Goal: Task Accomplishment & Management: Use online tool/utility

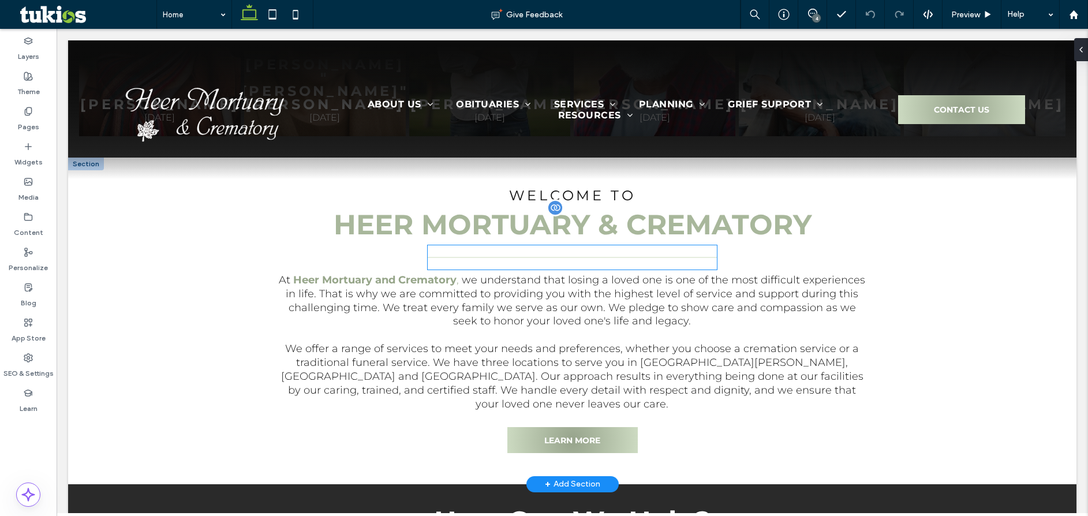
scroll to position [635, 0]
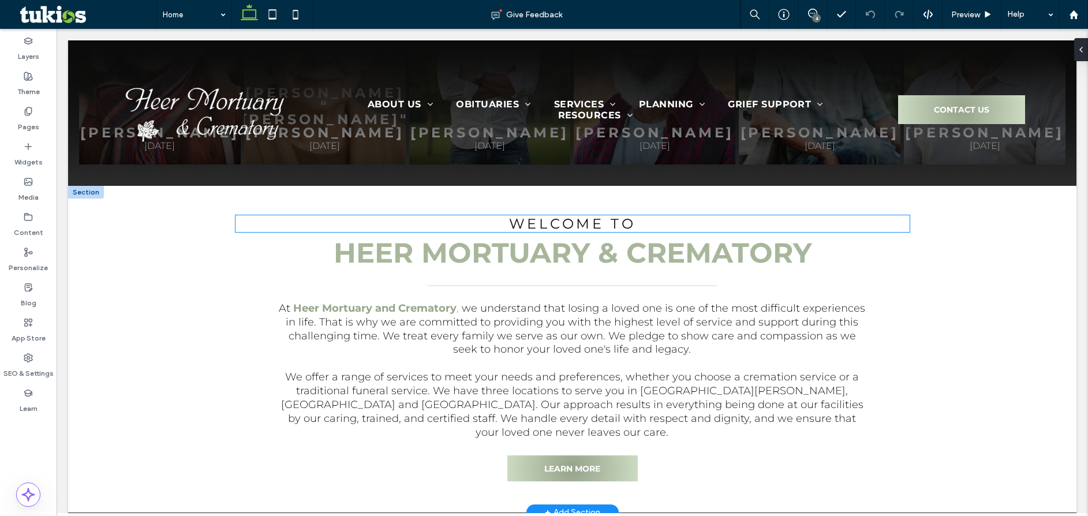
click at [634, 226] on h4 "Welcome To" at bounding box center [572, 223] width 674 height 17
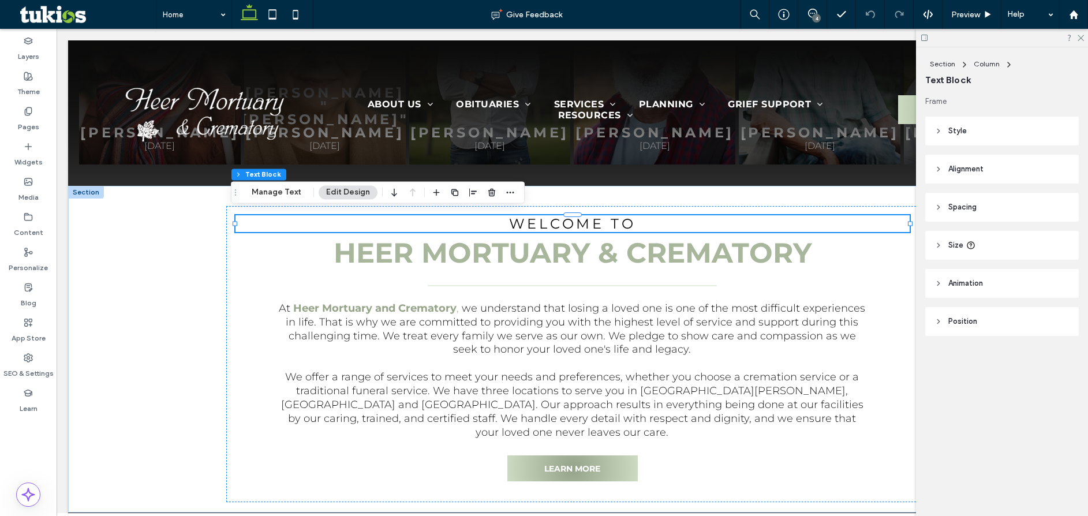
click at [962, 127] on span "Style" at bounding box center [957, 131] width 18 height 12
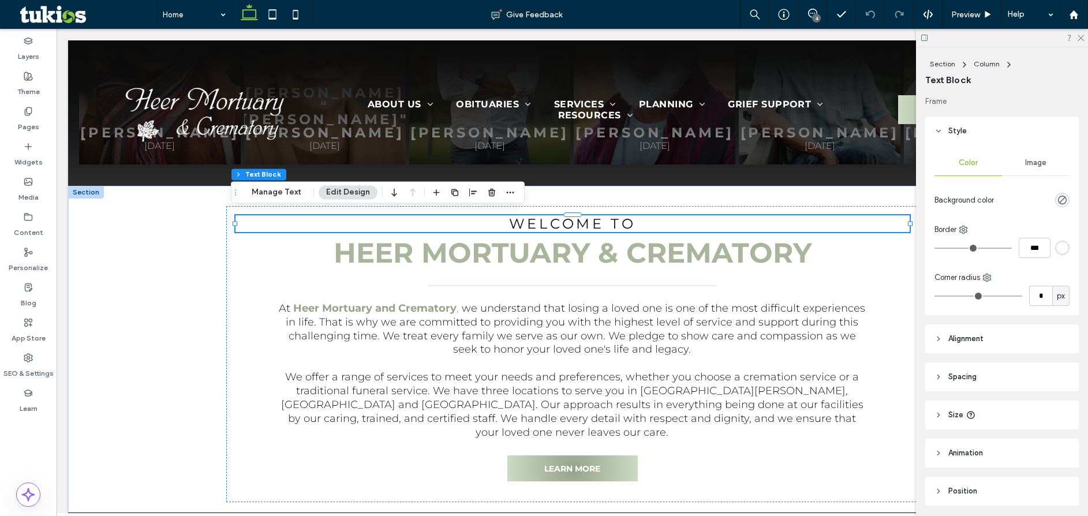
click at [968, 133] on header "Style" at bounding box center [1002, 131] width 154 height 29
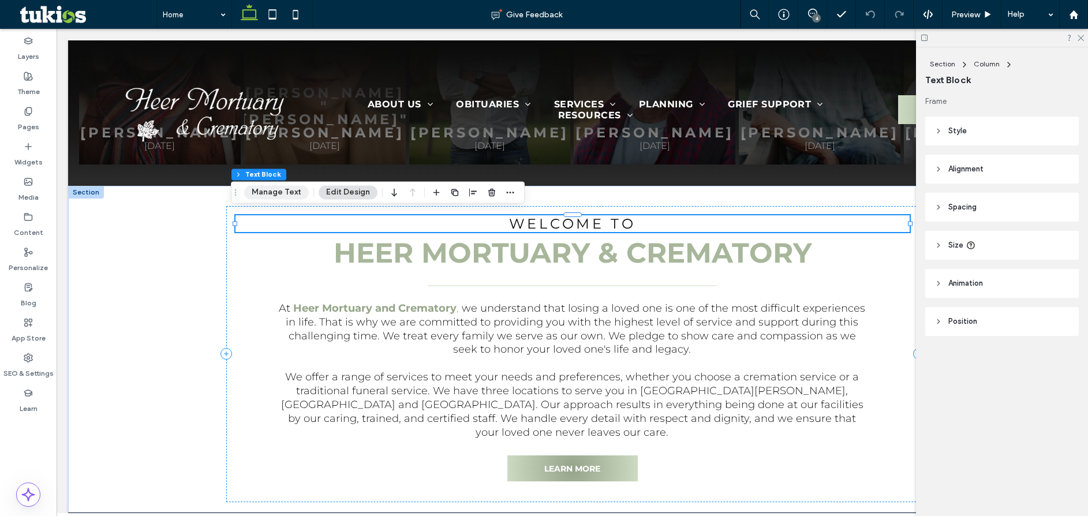
click at [291, 192] on button "Manage Text" at bounding box center [276, 192] width 65 height 14
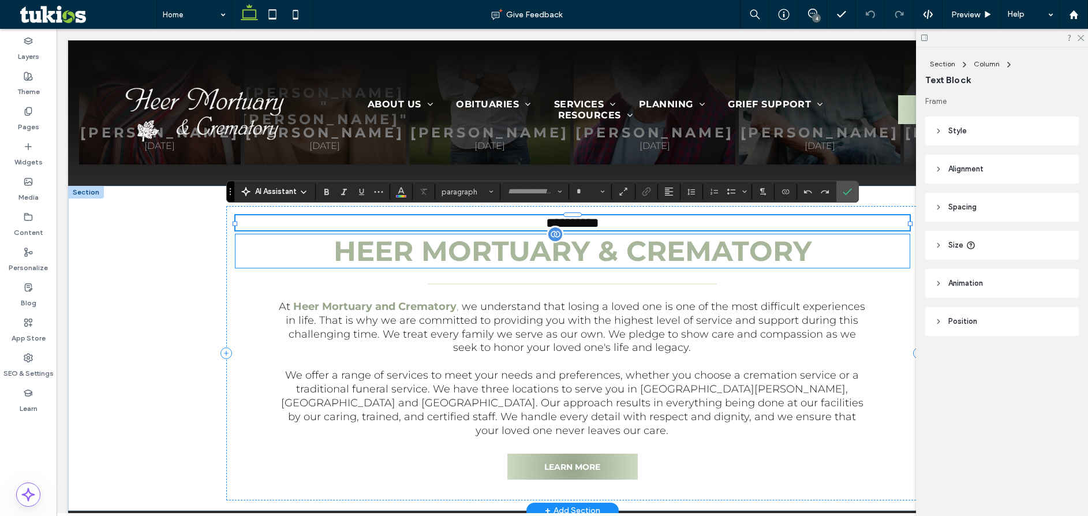
type input "**********"
type input "**"
click at [394, 193] on button "Color" at bounding box center [400, 192] width 17 height 16
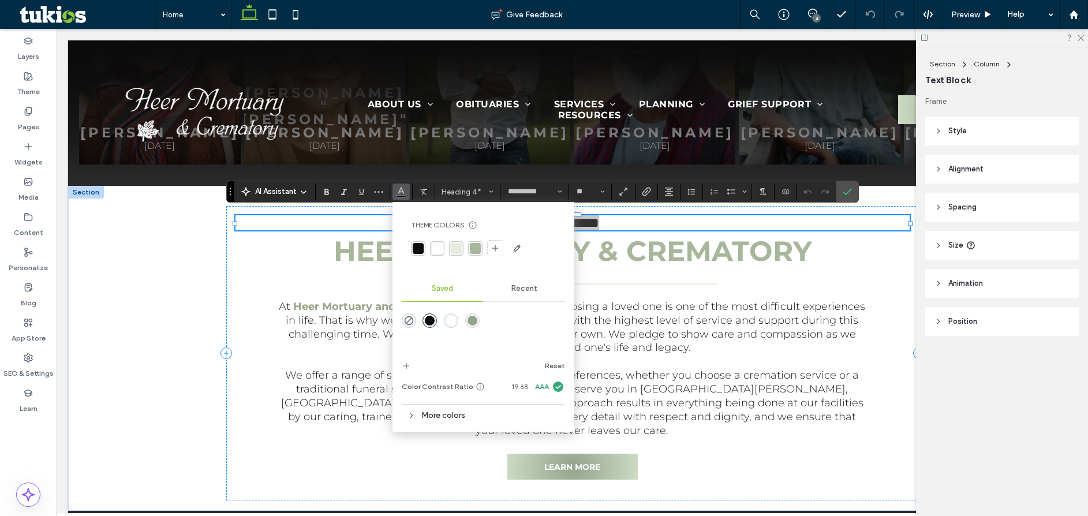
click at [440, 251] on div "rgba(255, 255, 255, 1)" at bounding box center [437, 248] width 11 height 11
click at [642, 279] on div at bounding box center [572, 284] width 289 height 24
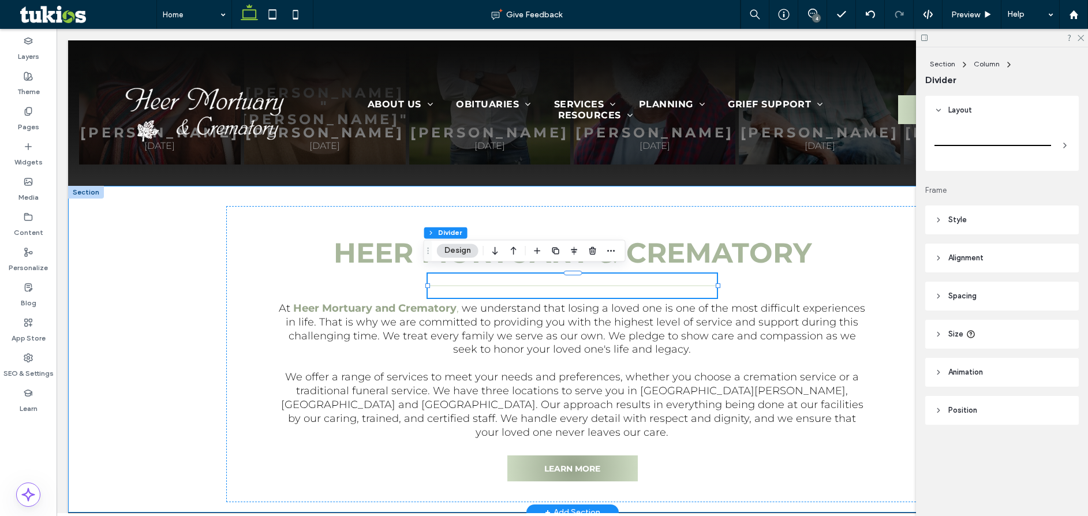
click at [173, 335] on div "Welcome To Heer Mortuary & Crematory At [GEOGRAPHIC_DATA] and Crematory , we un…" at bounding box center [572, 349] width 1008 height 327
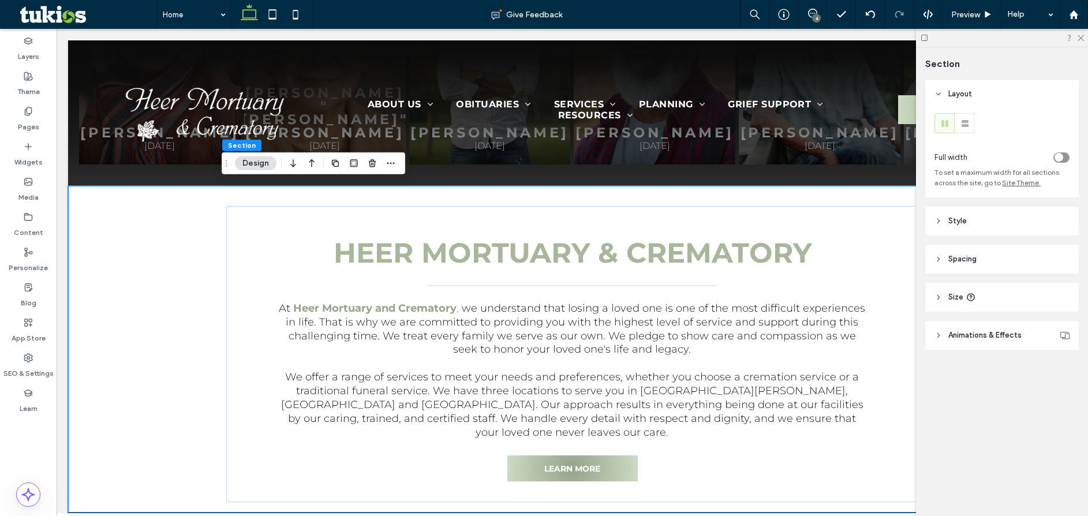
click at [258, 162] on button "Design" at bounding box center [256, 163] width 42 height 14
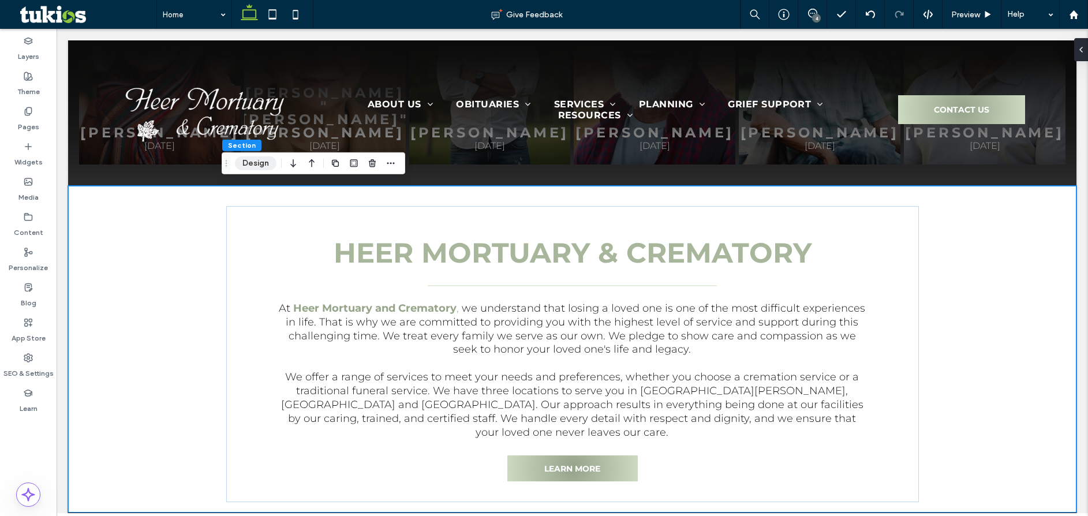
click at [253, 162] on button "Design" at bounding box center [256, 163] width 42 height 14
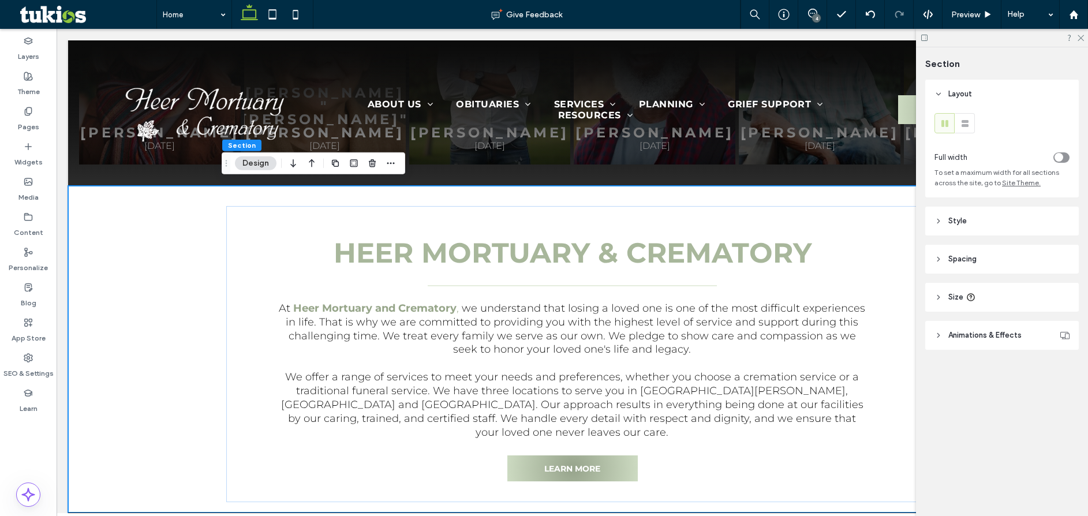
click at [959, 227] on header "Style" at bounding box center [1002, 221] width 154 height 29
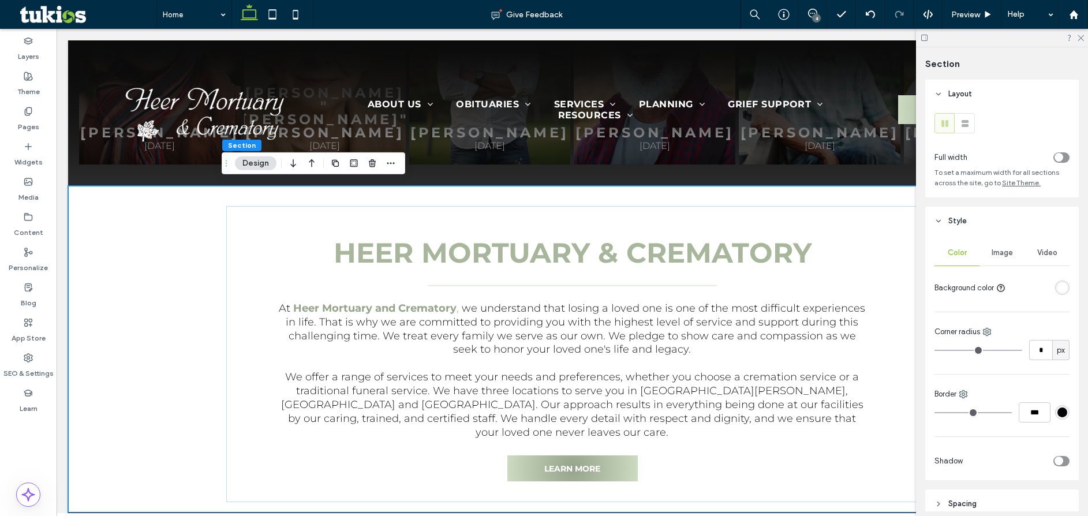
click at [1057, 287] on div "rgba(255, 255, 255, 1)" at bounding box center [1062, 288] width 10 height 10
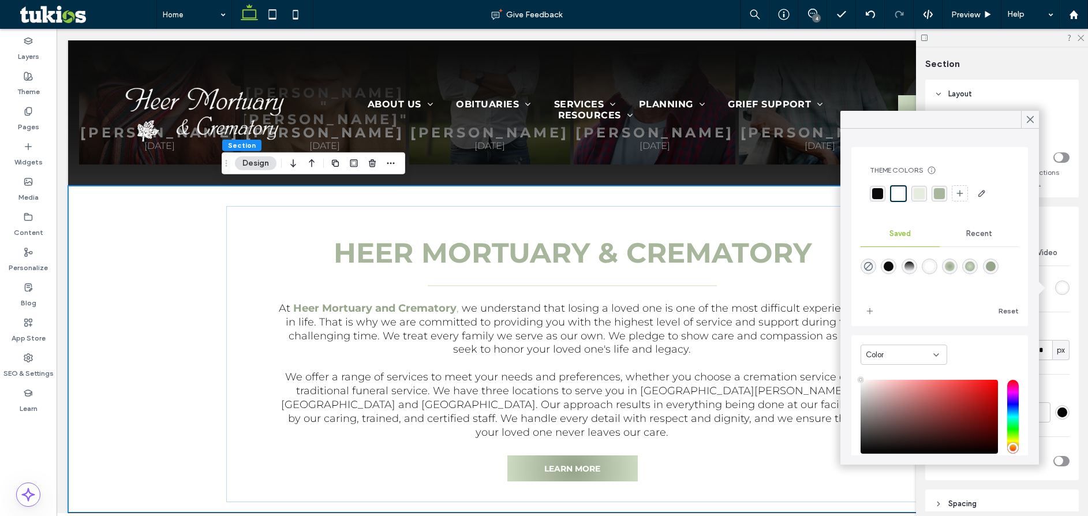
click at [914, 263] on div "linear-gradient(180deg,rgba(11,11,11,1) 0%,rgba(0,0,0,0) 100%)" at bounding box center [909, 266] width 10 height 10
type input "*******"
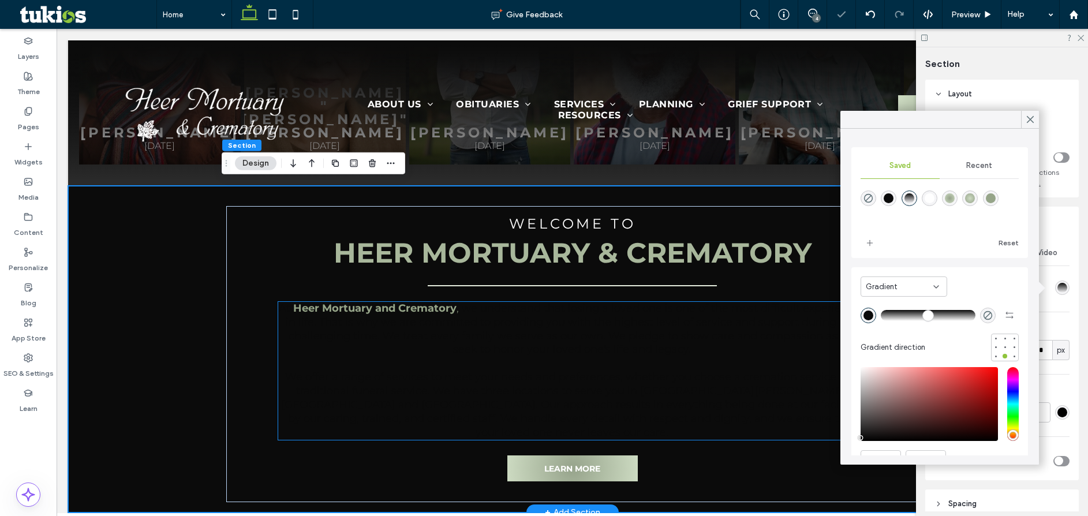
click at [625, 366] on p at bounding box center [572, 364] width 588 height 14
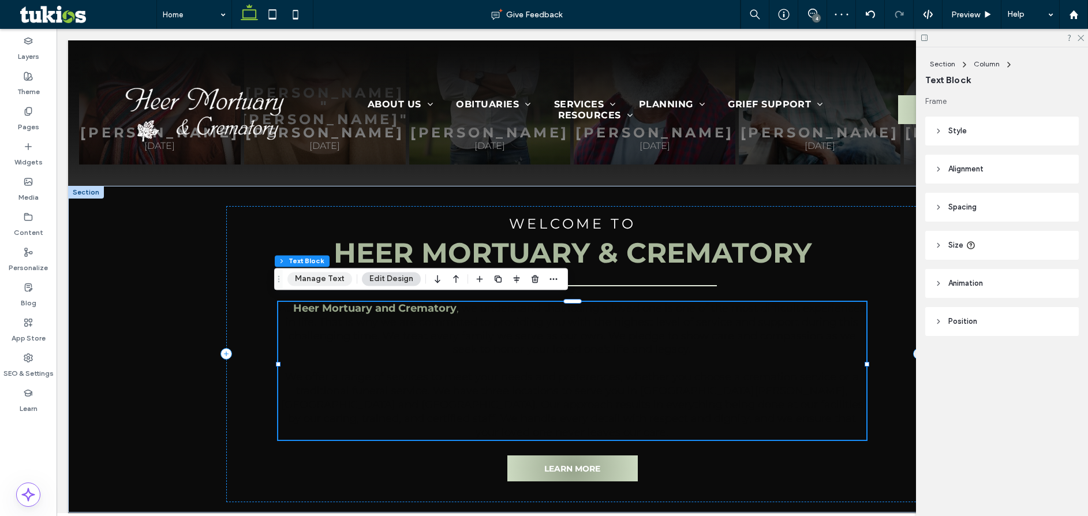
click at [328, 279] on button "Manage Text" at bounding box center [319, 279] width 65 height 14
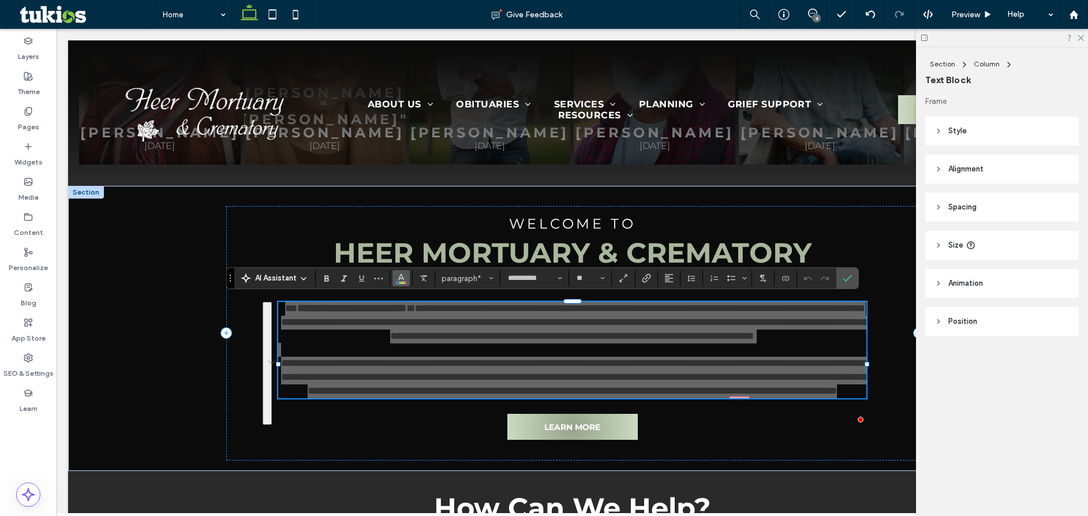
click at [400, 286] on button "Color" at bounding box center [400, 278] width 17 height 16
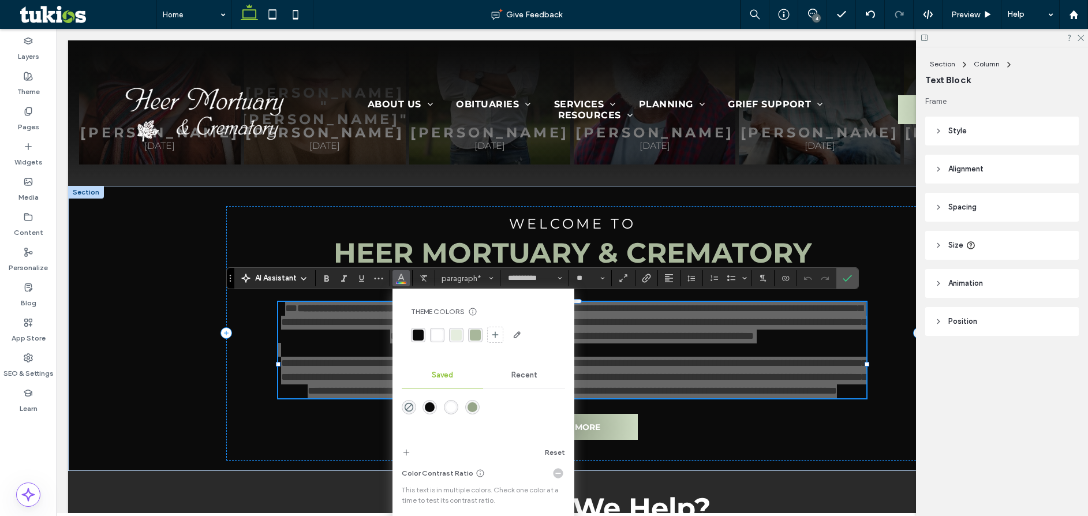
click at [442, 338] on div "rgba(255, 255, 255, 1)" at bounding box center [437, 335] width 11 height 11
click at [433, 335] on div "rgba(255, 255, 255, 1)" at bounding box center [437, 335] width 11 height 11
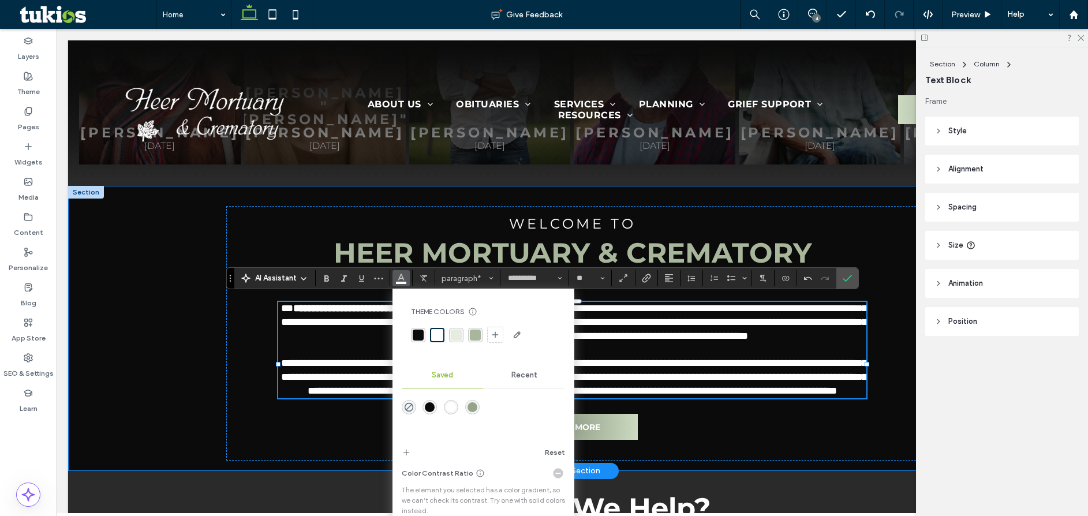
click at [159, 348] on div "**********" at bounding box center [572, 328] width 1008 height 285
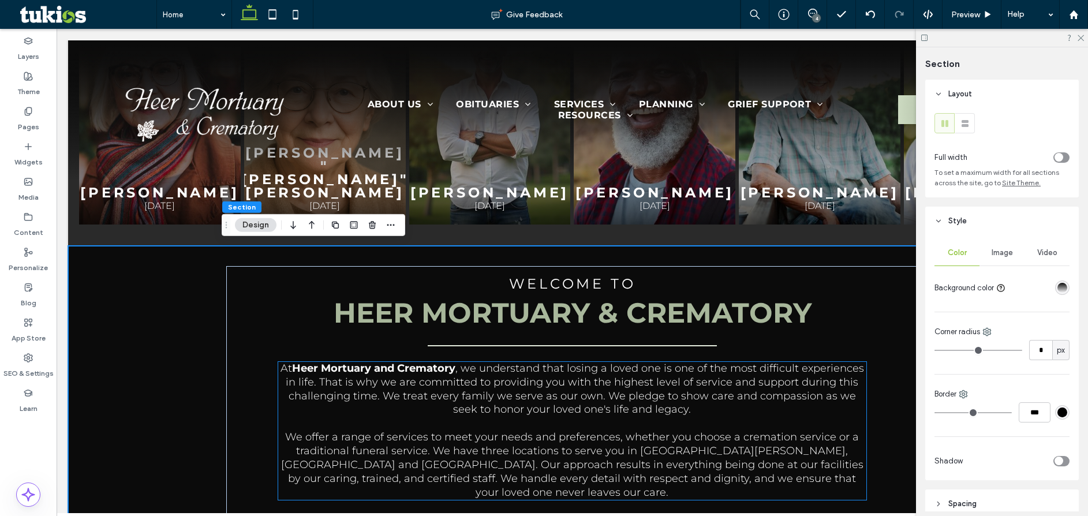
scroll to position [573, 0]
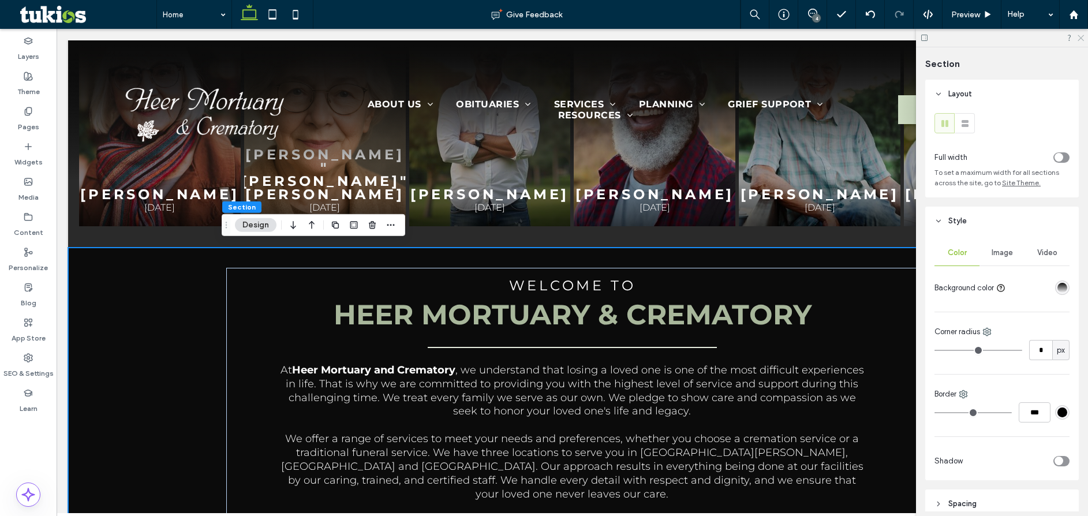
click at [1079, 37] on icon at bounding box center [1080, 37] width 8 height 8
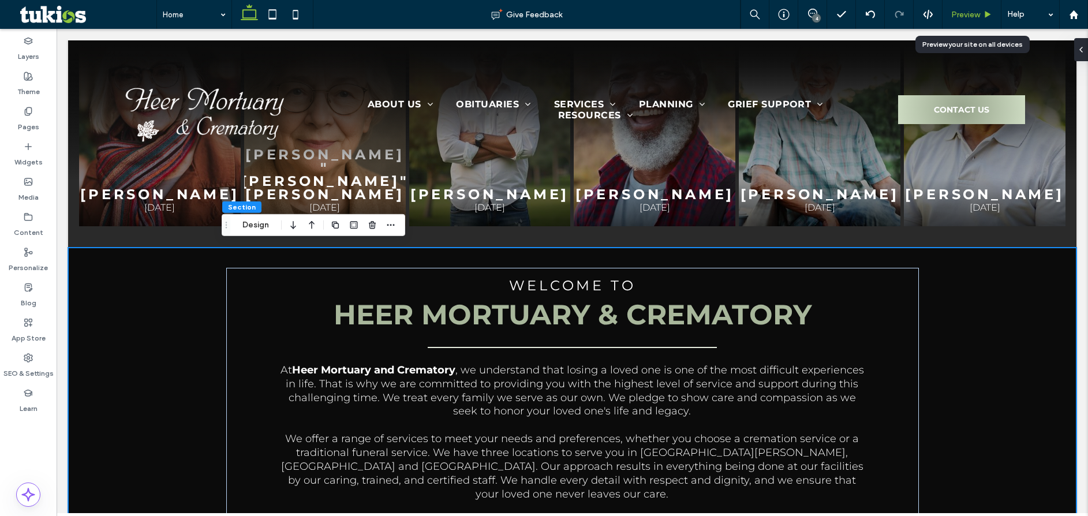
click at [971, 12] on span "Preview" at bounding box center [965, 15] width 29 height 10
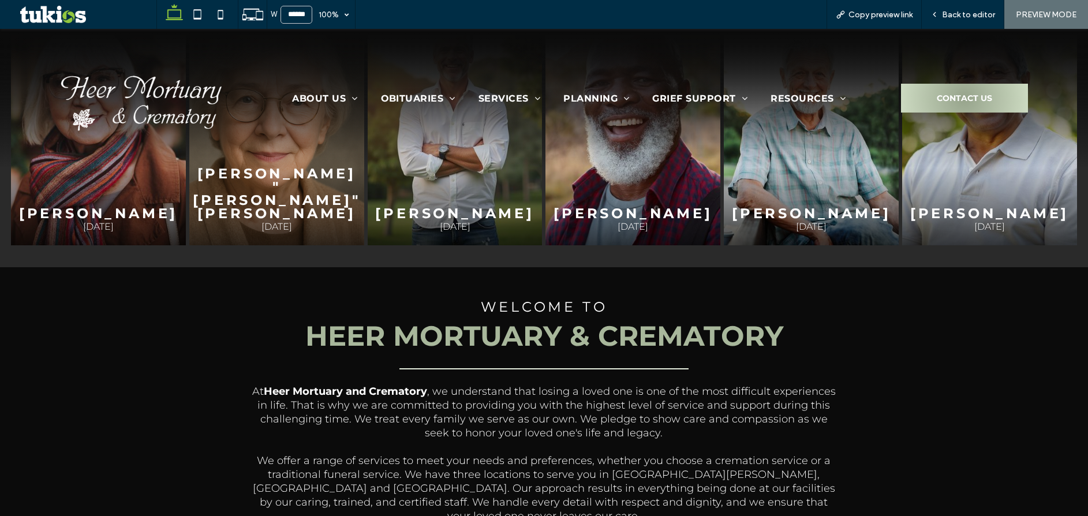
scroll to position [575, 0]
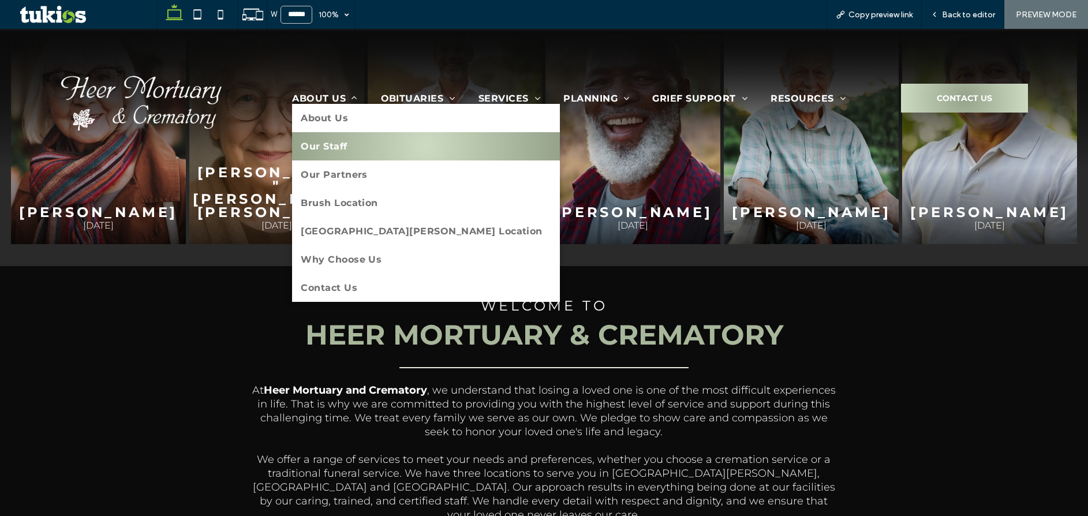
click at [345, 145] on link "Our Staff" at bounding box center [426, 146] width 268 height 28
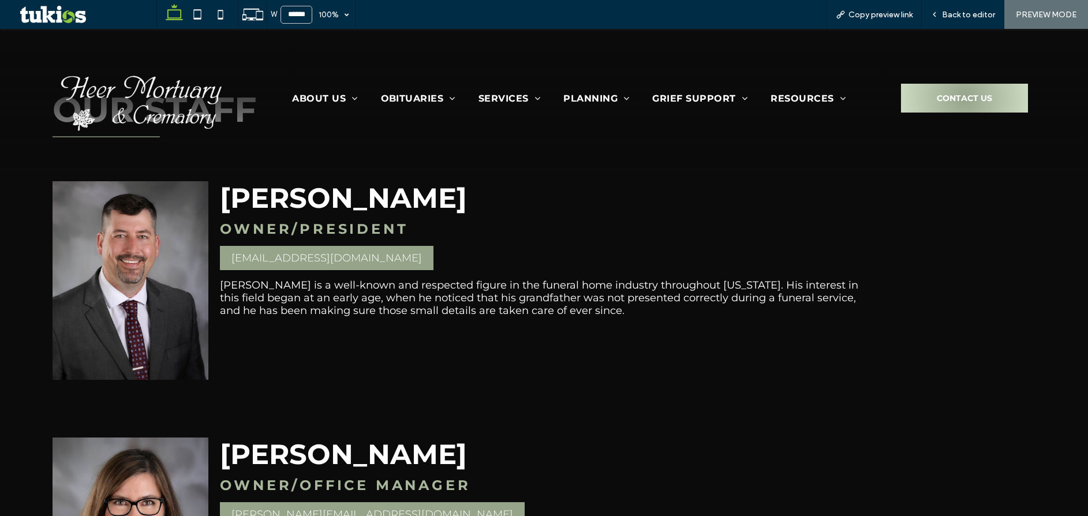
scroll to position [58, 0]
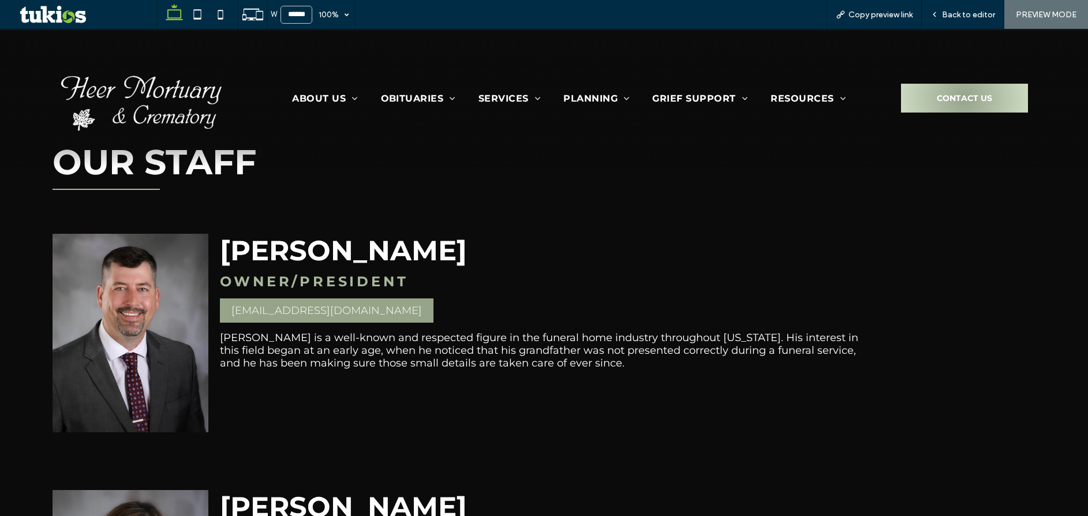
click at [167, 109] on img at bounding box center [141, 98] width 169 height 66
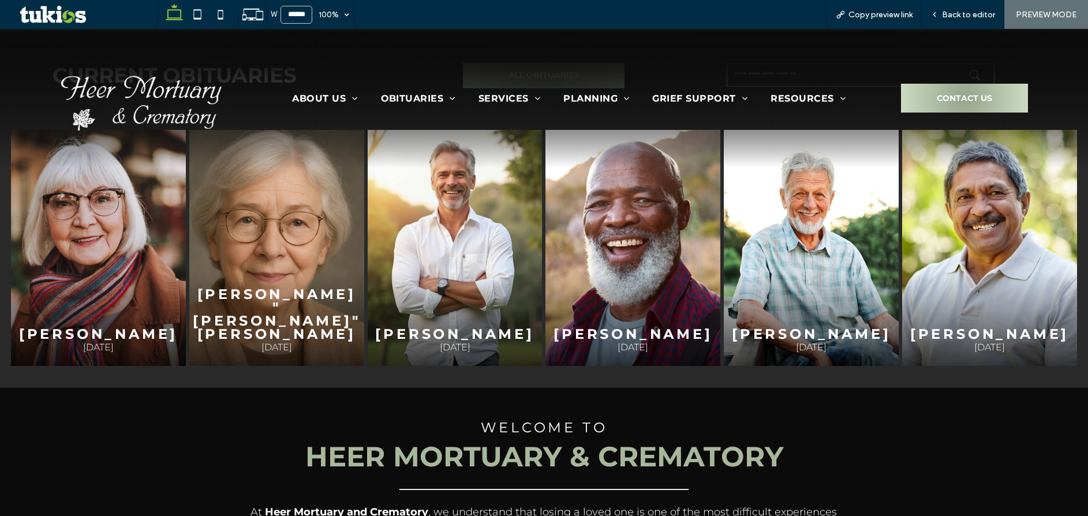
scroll to position [693, 0]
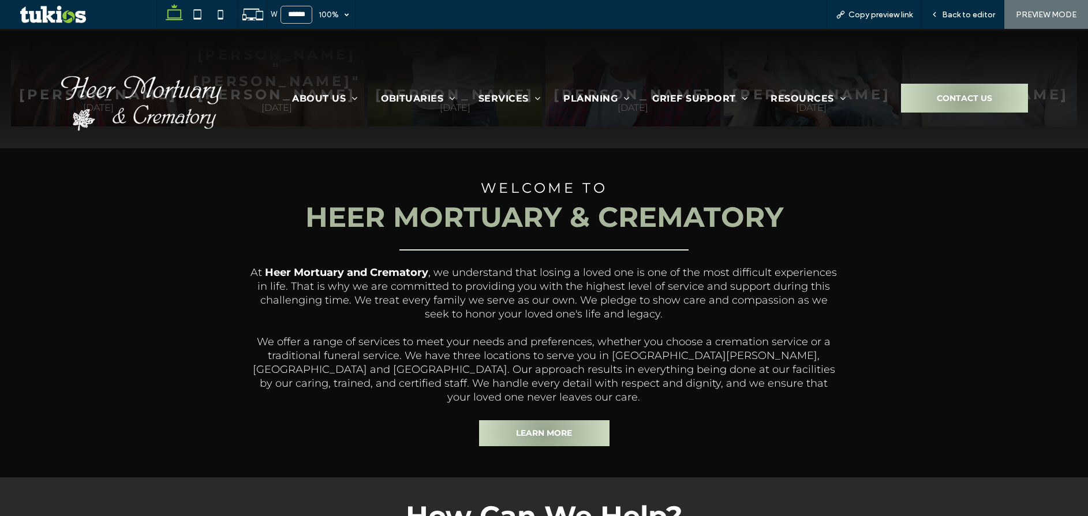
click at [636, 314] on span ", we understand that losing a loved one is one of the most difficult experience…" at bounding box center [547, 293] width 580 height 54
click at [605, 335] on span "We offer a range of services to meet your needs and preferences, whether you ch…" at bounding box center [544, 369] width 582 height 68
click at [938, 19] on div "Back to editor" at bounding box center [963, 15] width 82 height 10
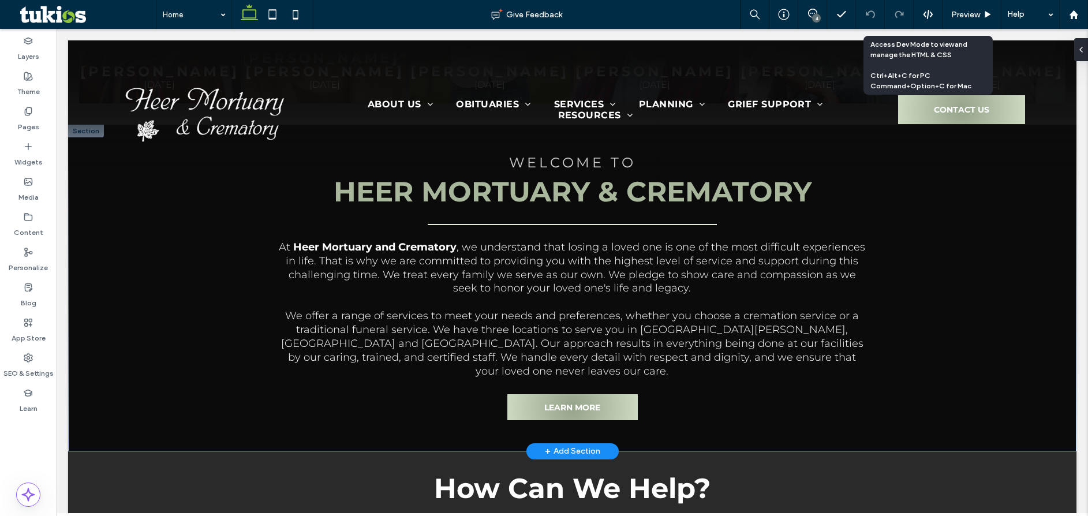
scroll to position [691, 0]
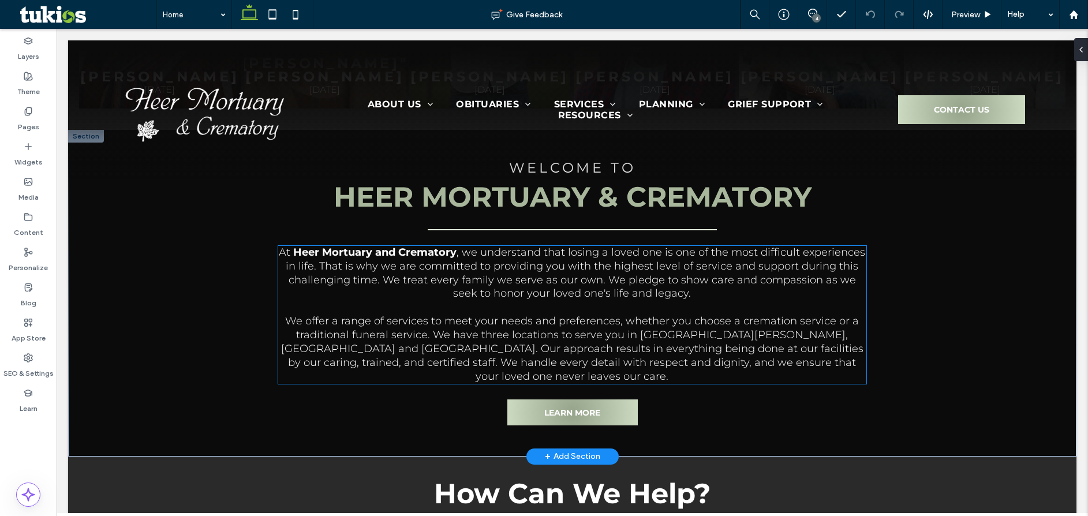
click at [679, 337] on span "We offer a range of services to meet your needs and preferences, whether you ch…" at bounding box center [572, 349] width 582 height 68
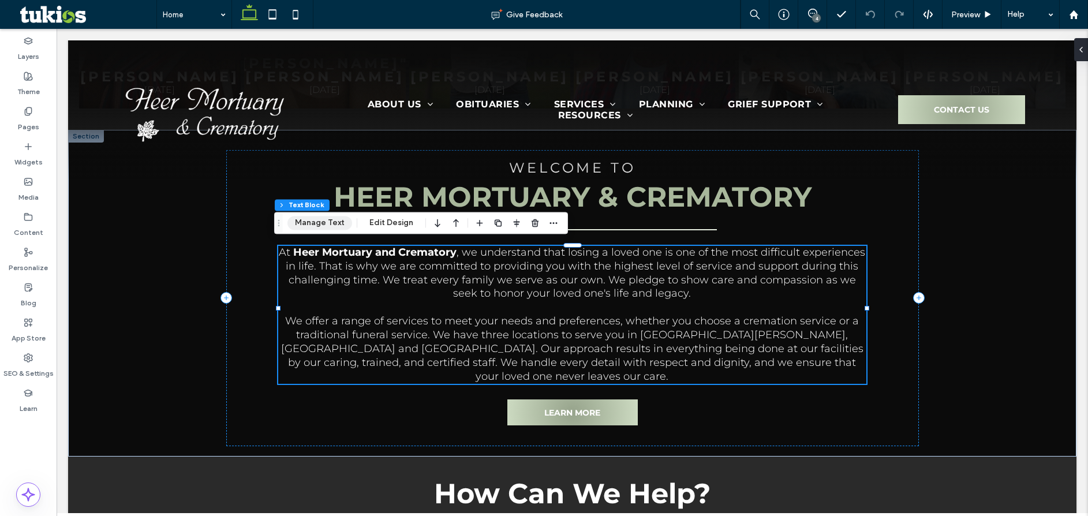
click at [326, 218] on button "Manage Text" at bounding box center [319, 223] width 65 height 14
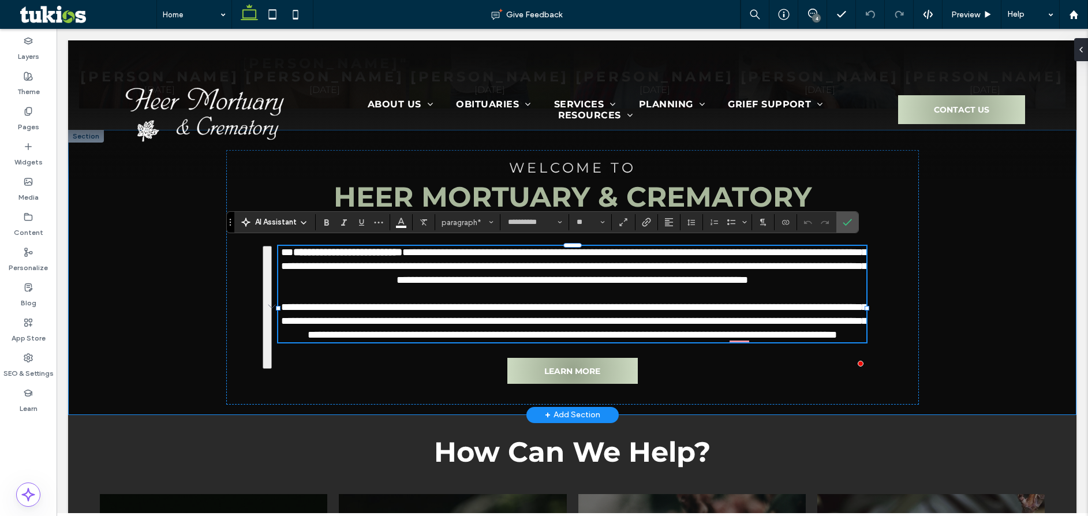
click at [948, 246] on div "**********" at bounding box center [572, 272] width 1008 height 285
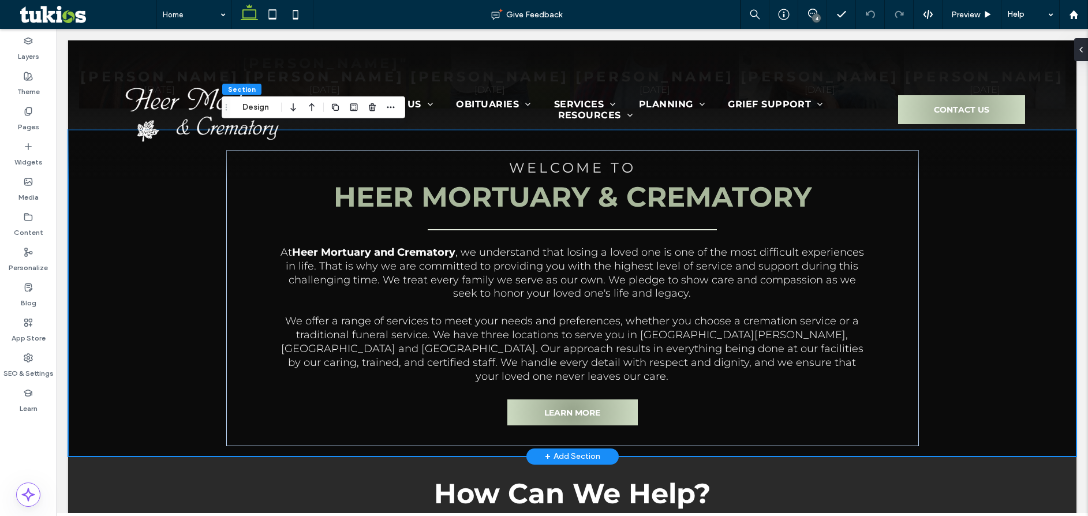
click at [159, 237] on div "Welcome To Heer Mortuary & Crematory At [GEOGRAPHIC_DATA] and Crematory , we un…" at bounding box center [572, 293] width 1008 height 327
